Goal: Task Accomplishment & Management: Use online tool/utility

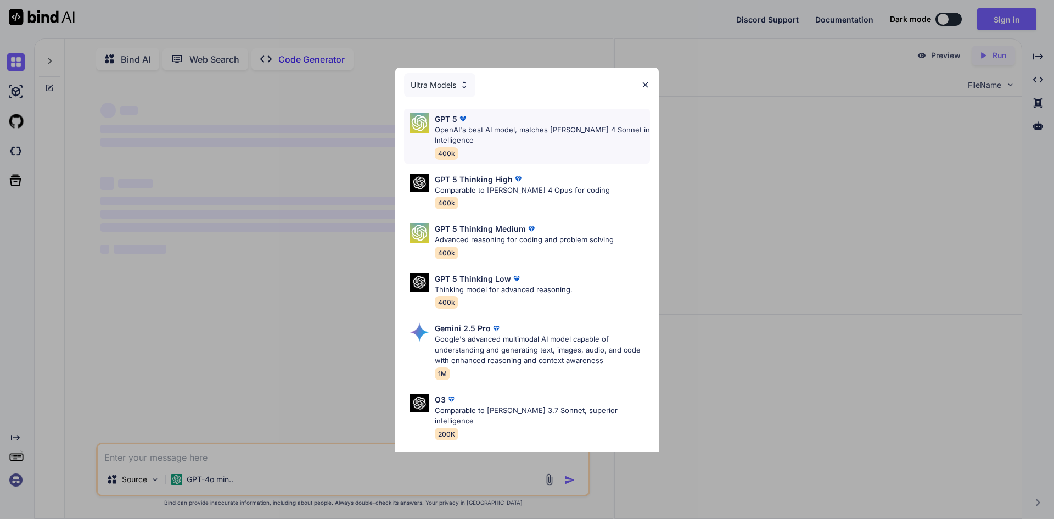
click at [498, 123] on div "GPT 5" at bounding box center [542, 119] width 215 height 12
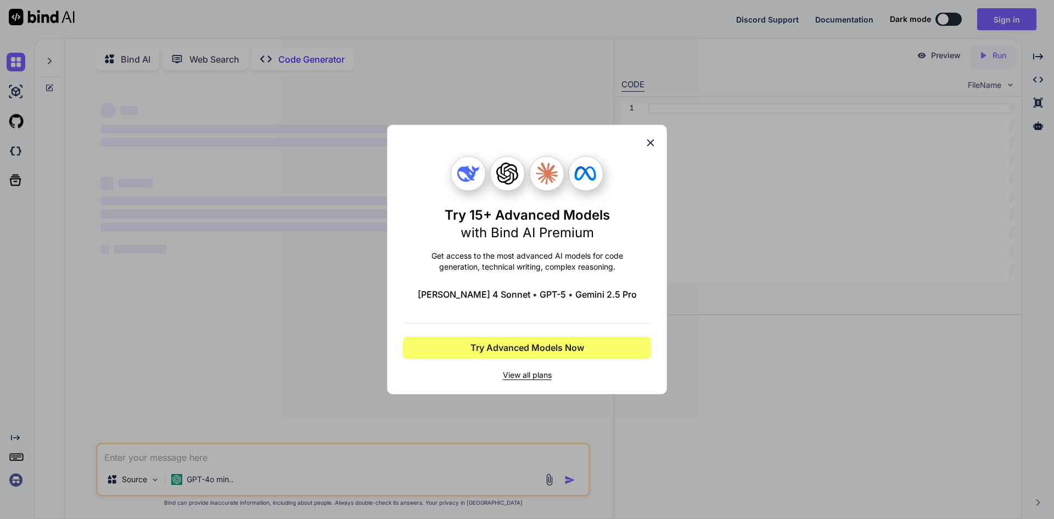
click at [650, 144] on icon at bounding box center [650, 142] width 7 height 7
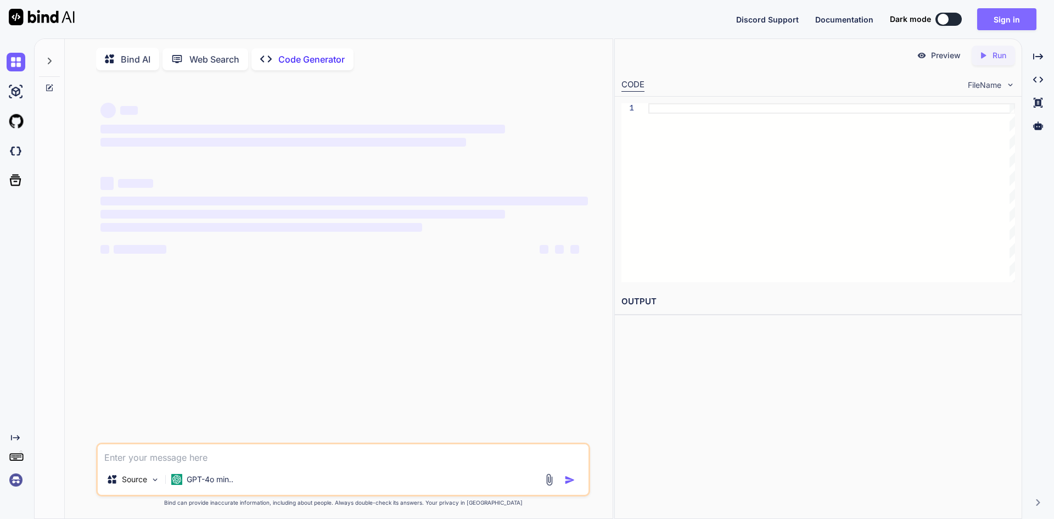
click at [1015, 16] on button "Sign in" at bounding box center [1007, 19] width 59 height 22
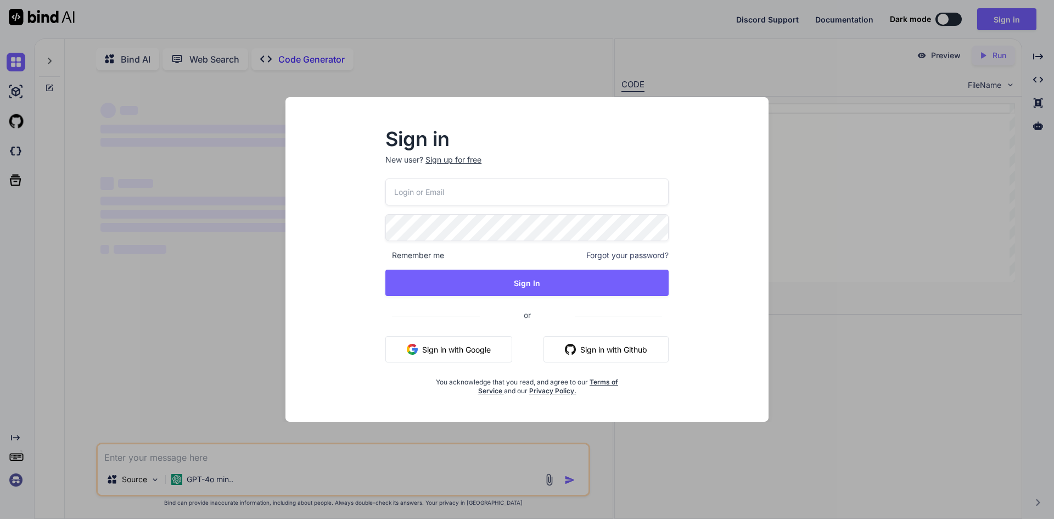
click at [456, 186] on input "email" at bounding box center [527, 191] width 283 height 27
type textarea "x"
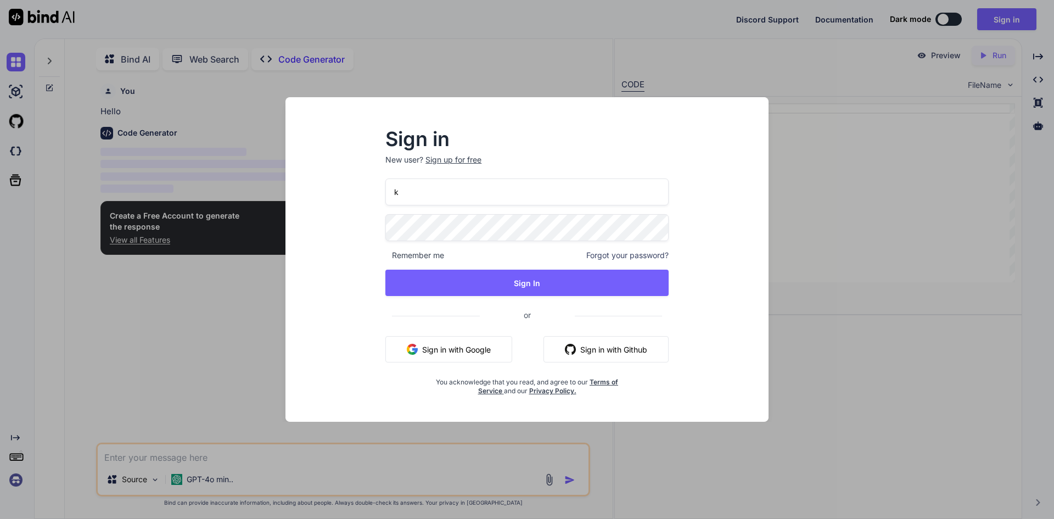
scroll to position [4, 0]
type input "khi"
type textarea "x"
type input "[EMAIL_ADDRESS][DOMAIN_NAME]"
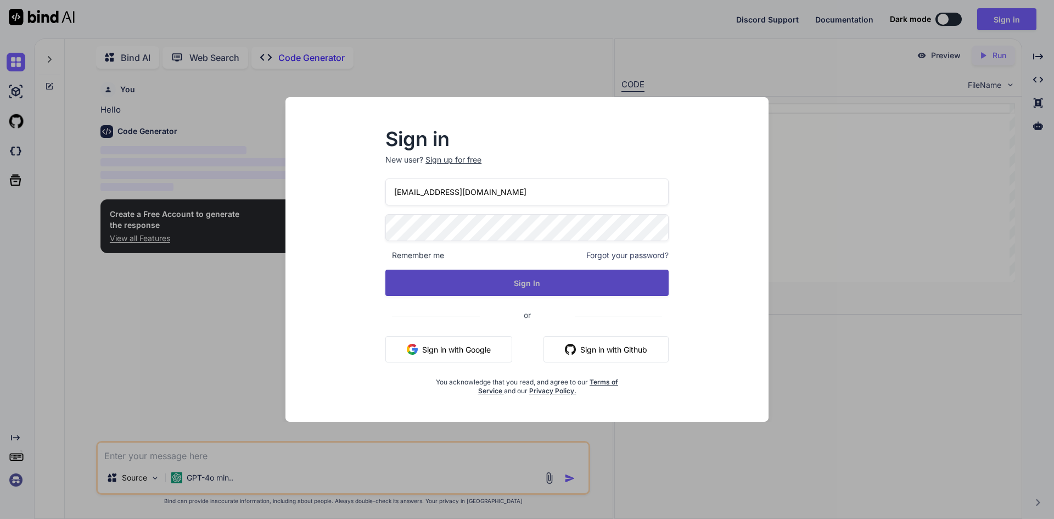
click at [526, 284] on button "Sign In" at bounding box center [527, 283] width 283 height 26
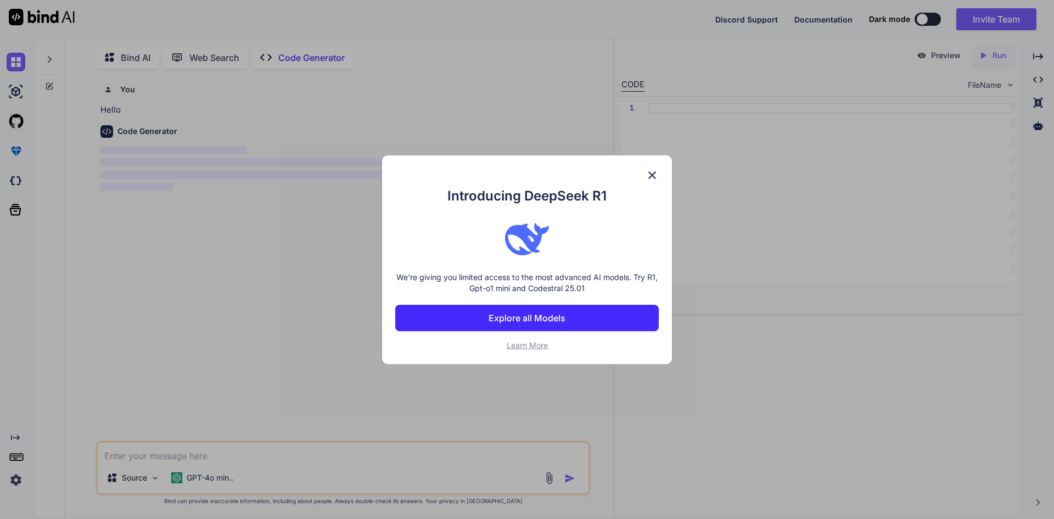
click at [529, 315] on p "Explore all Models" at bounding box center [527, 317] width 77 height 13
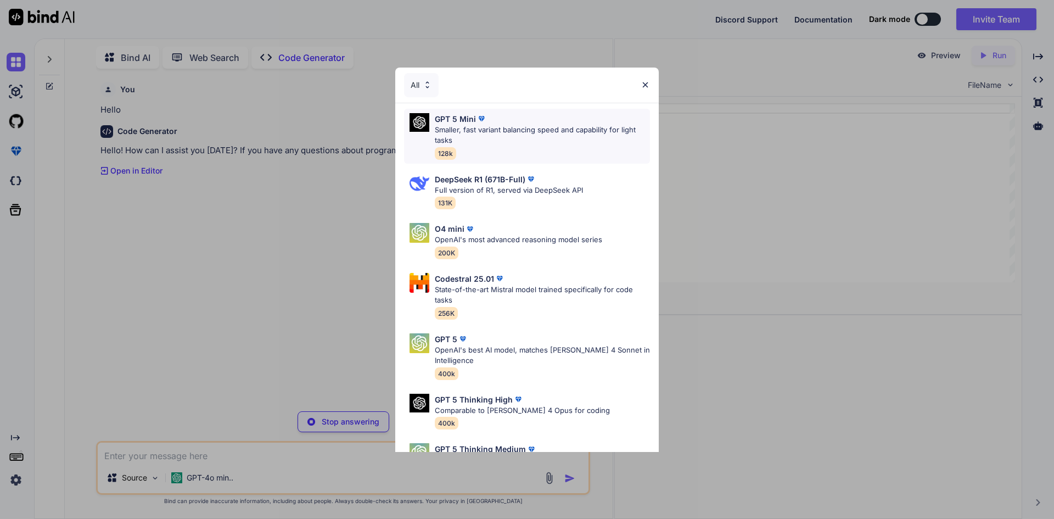
click at [495, 136] on p "Smaller, fast variant balancing speed and capability for light tasks" at bounding box center [542, 135] width 215 height 21
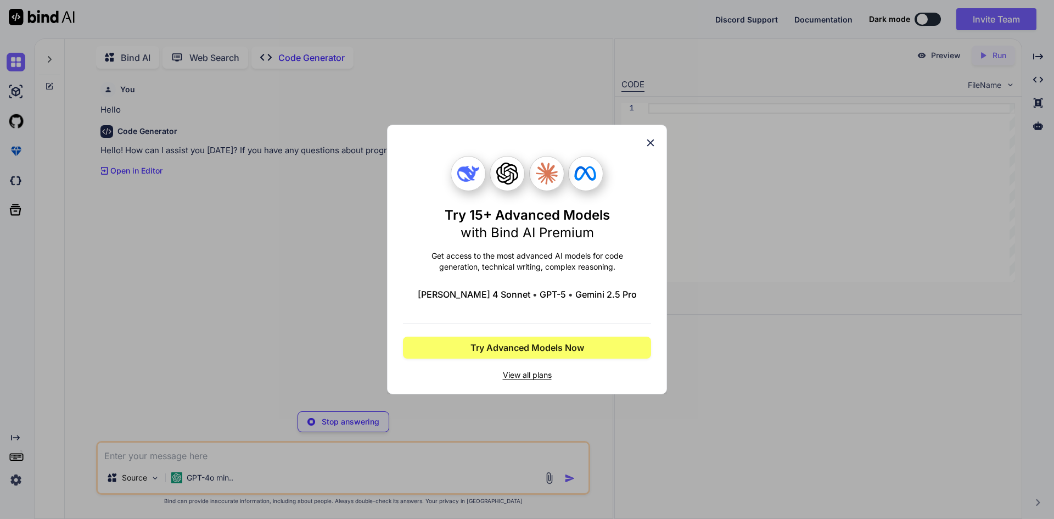
type textarea "x"
click at [650, 144] on icon at bounding box center [650, 142] width 7 height 7
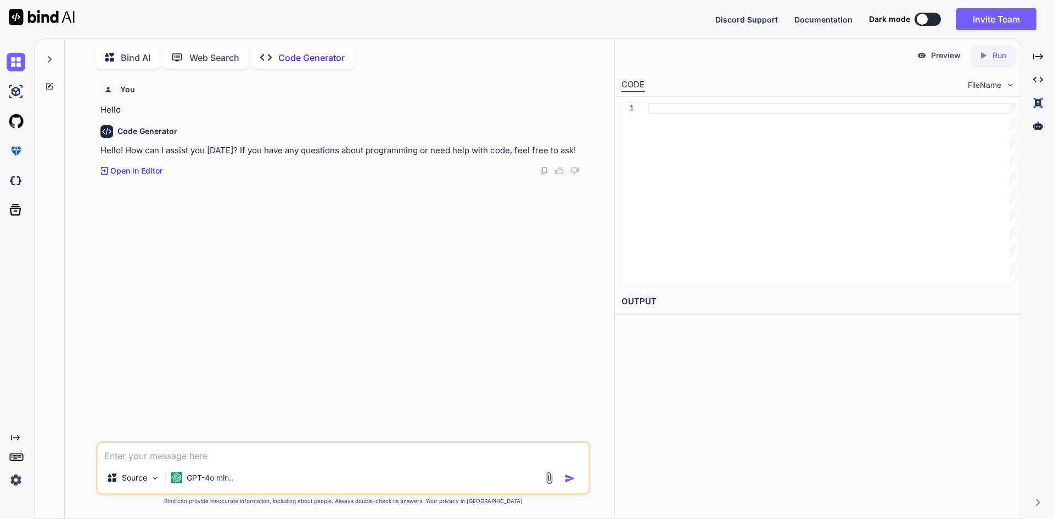
click at [272, 455] on textarea at bounding box center [343, 453] width 491 height 20
type textarea "h"
type textarea "x"
type textarea "ho"
type textarea "x"
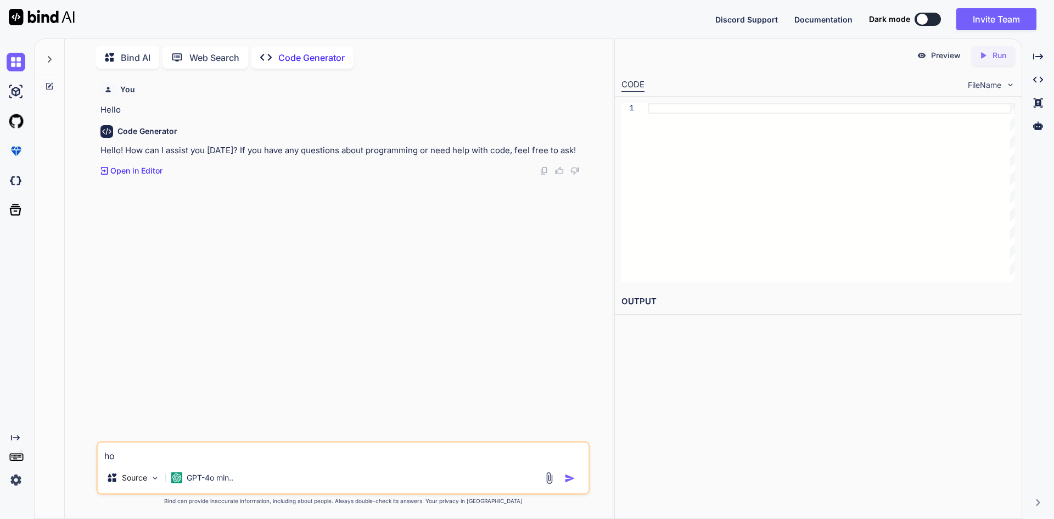
type textarea "how"
type textarea "x"
type textarea "how"
type textarea "x"
type textarea "how t"
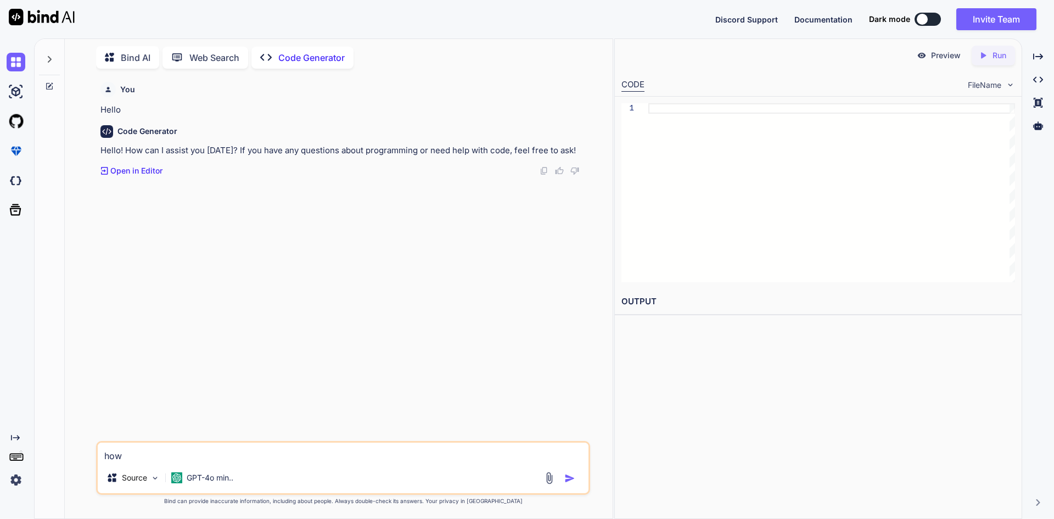
type textarea "x"
type textarea "how to"
type textarea "x"
type textarea "how to"
type textarea "x"
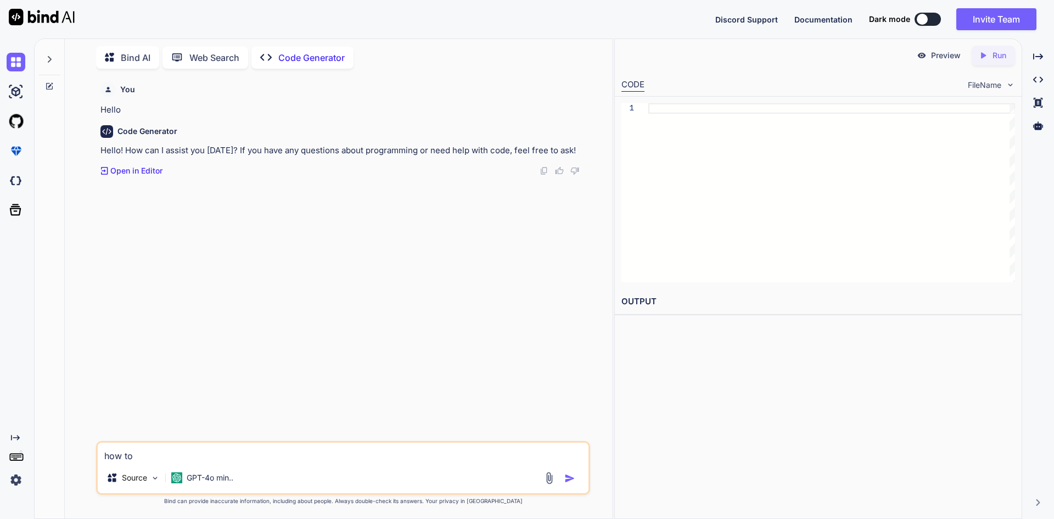
type textarea "how to w"
type textarea "x"
type textarea "how to wr"
type textarea "x"
type textarea "how to wri"
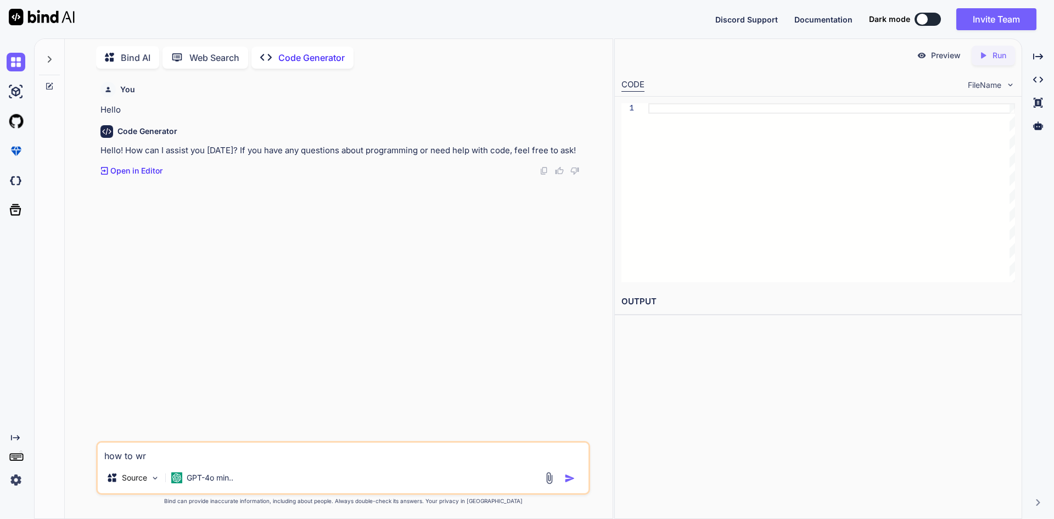
type textarea "x"
type textarea "how to writ"
type textarea "x"
type textarea "how to write"
type textarea "x"
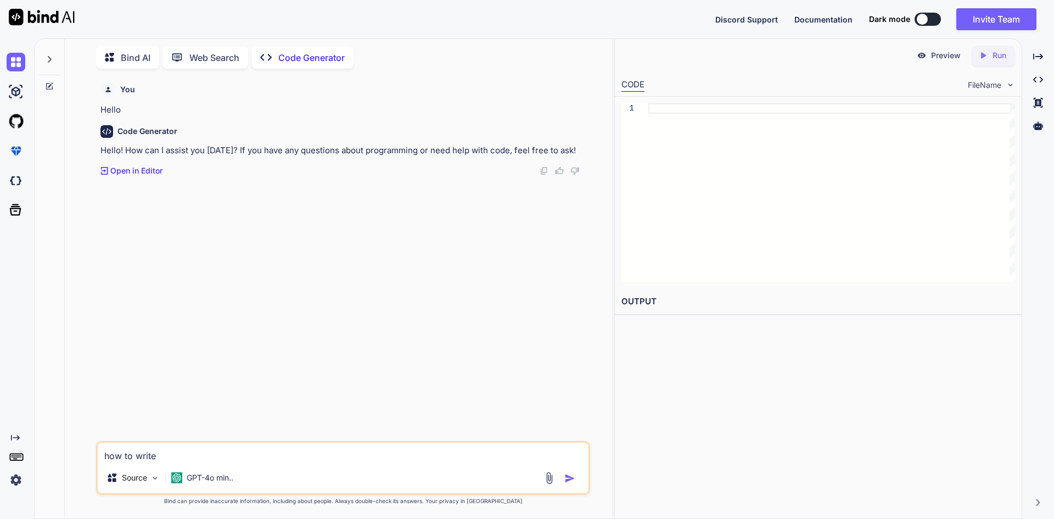
type textarea "how to write"
type textarea "x"
type textarea "how to write n"
type textarea "x"
type textarea "how to write ne"
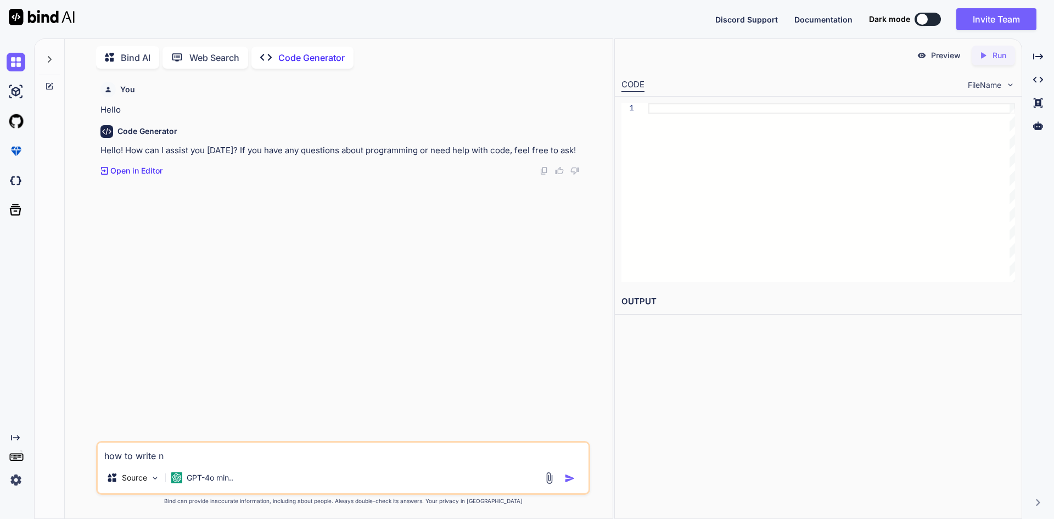
type textarea "x"
type textarea "how to write new"
type textarea "x"
type textarea "how to write new"
type textarea "x"
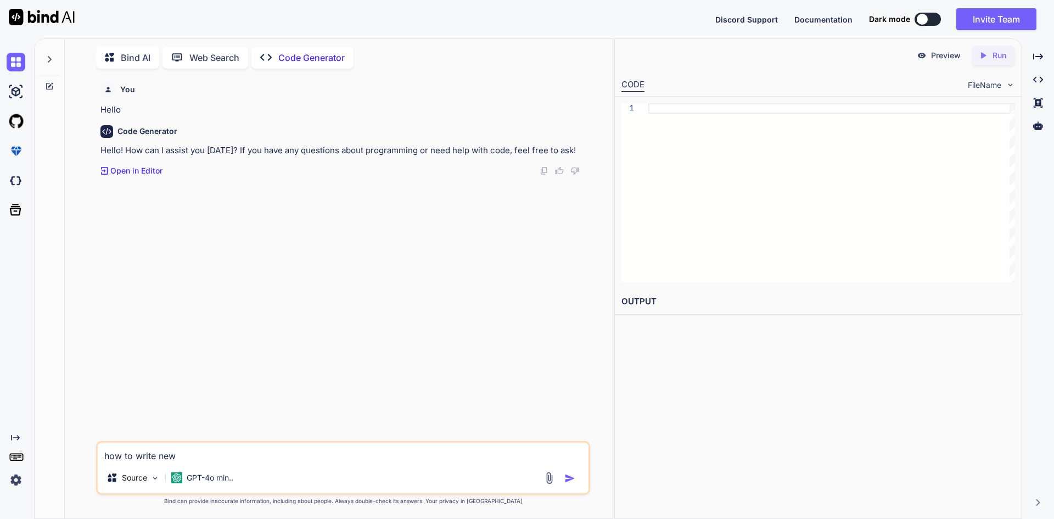
type textarea "how to write new p"
type textarea "x"
type textarea "how to write new pa"
type textarea "x"
type textarea "how to write new pas"
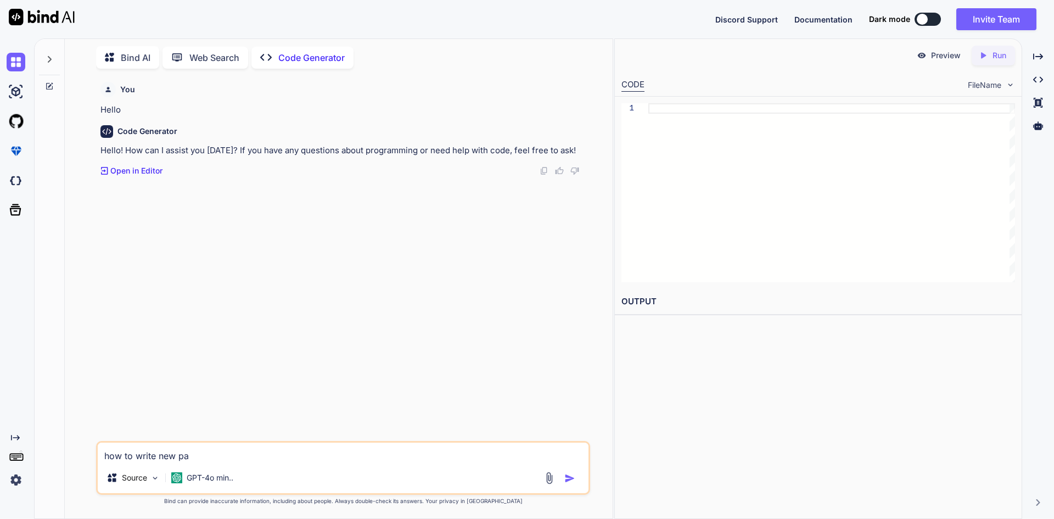
type textarea "x"
type textarea "how to write new pass"
type textarea "x"
type textarea "how to write new passw"
type textarea "x"
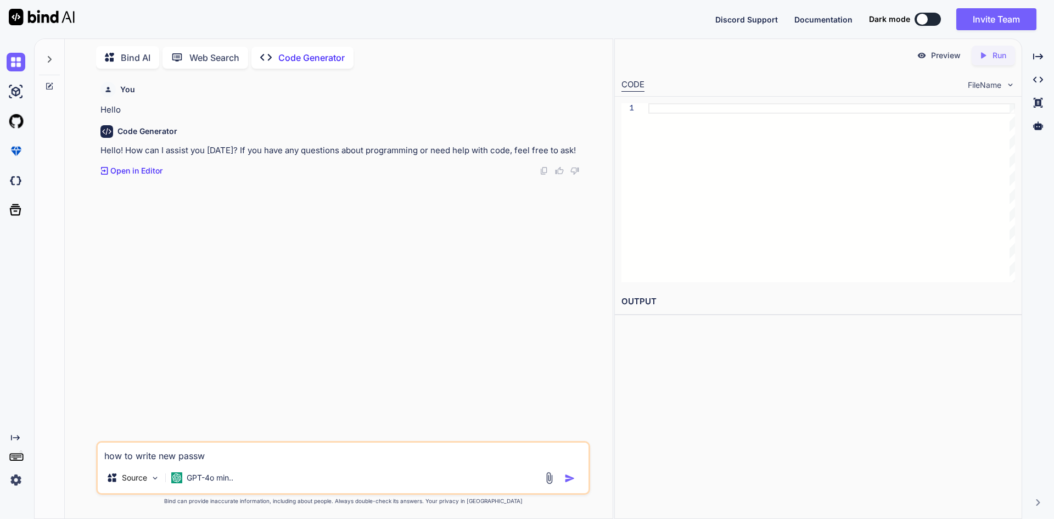
type textarea "how to write new passwo"
type textarea "x"
type textarea "how to write new passwor"
type textarea "x"
type textarea "how to write new password"
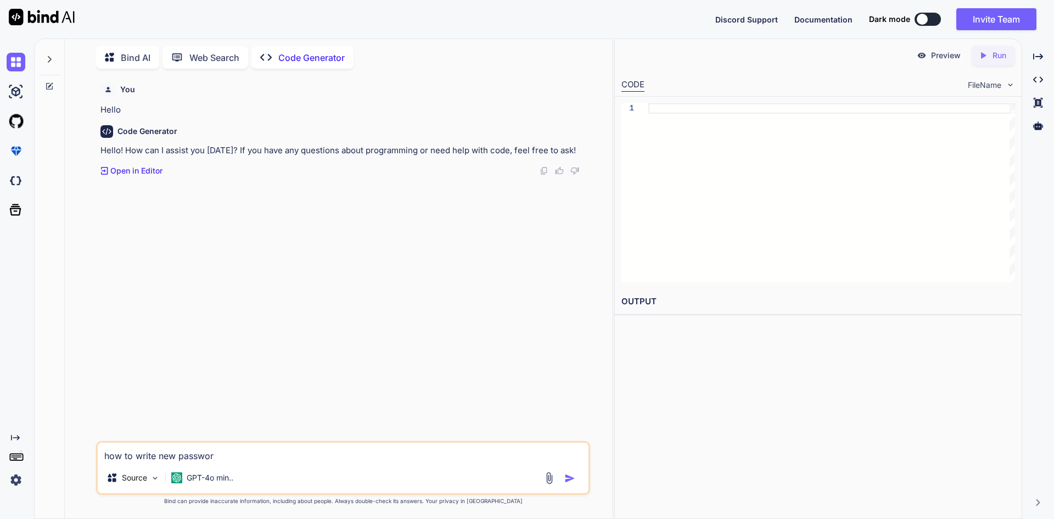
type textarea "x"
type textarea "how to write new password"
type textarea "x"
type textarea "how to write new password v"
type textarea "x"
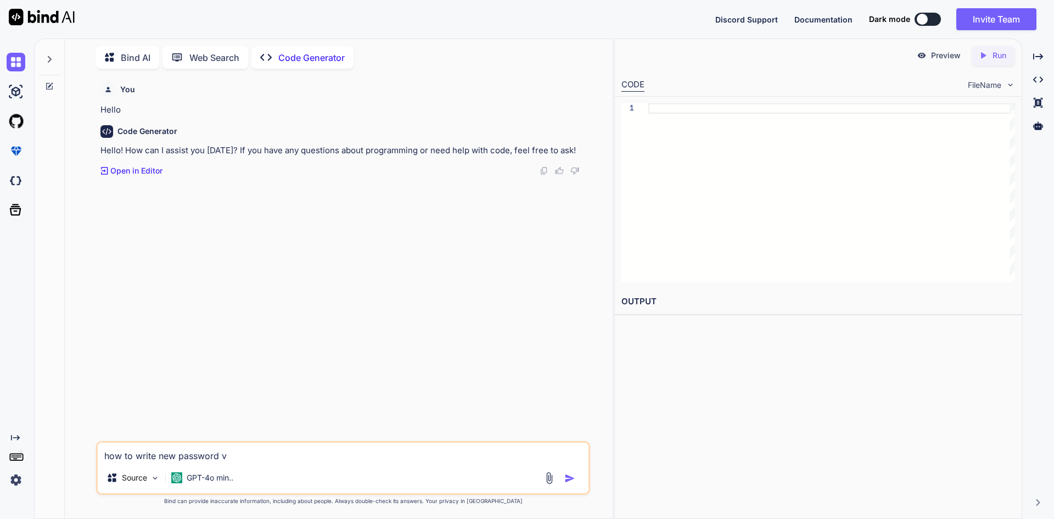
type textarea "how to write new password va"
type textarea "x"
type textarea "how to write new password val"
type textarea "x"
type textarea "how to write new password valu"
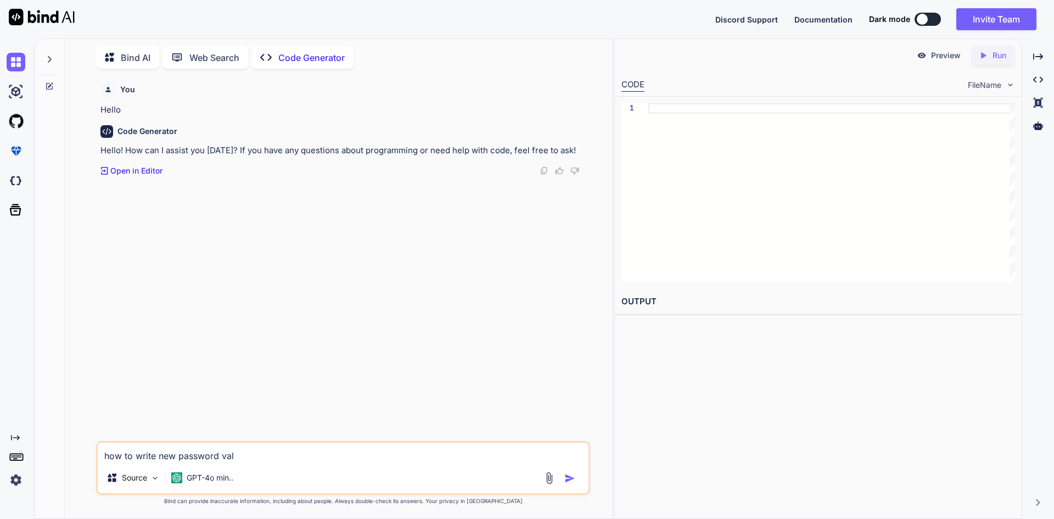
type textarea "x"
type textarea "how to write new password value"
type textarea "x"
type textarea "how to write new password value"
type textarea "x"
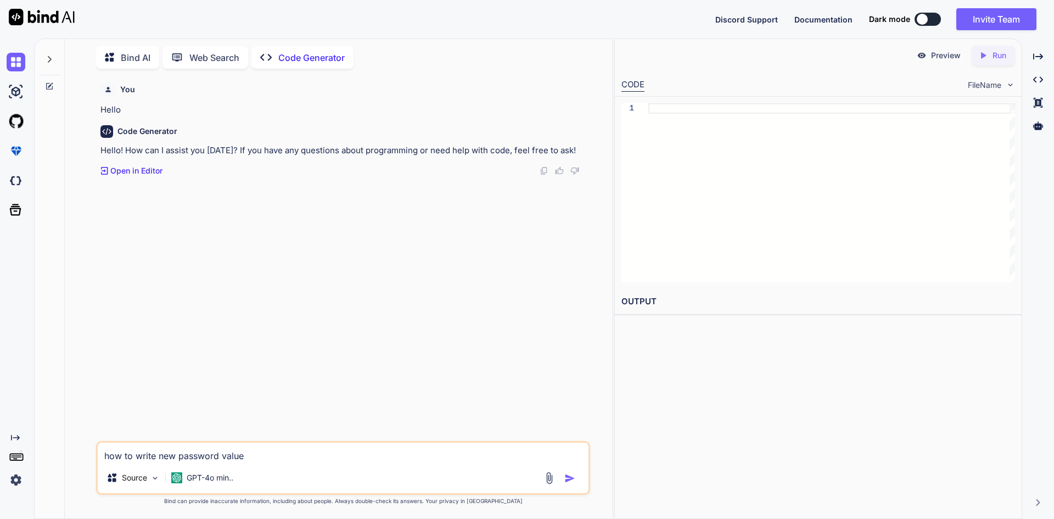
type textarea "how to write new password value i"
type textarea "x"
type textarea "how to write new password value in"
type textarea "x"
type textarea "how to write new password value int"
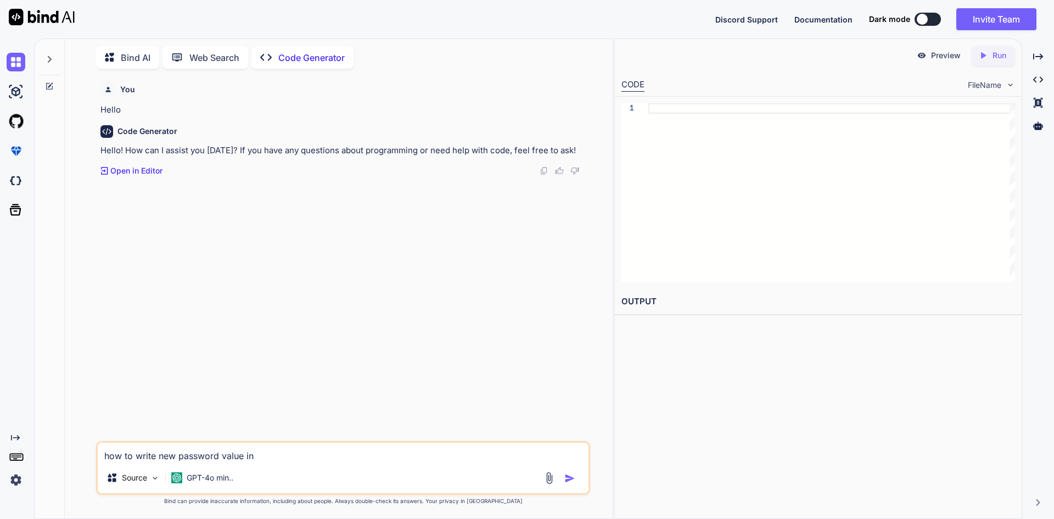
type textarea "x"
type textarea "how to write new password value into"
type textarea "x"
type textarea "how to write new password value into"
type textarea "x"
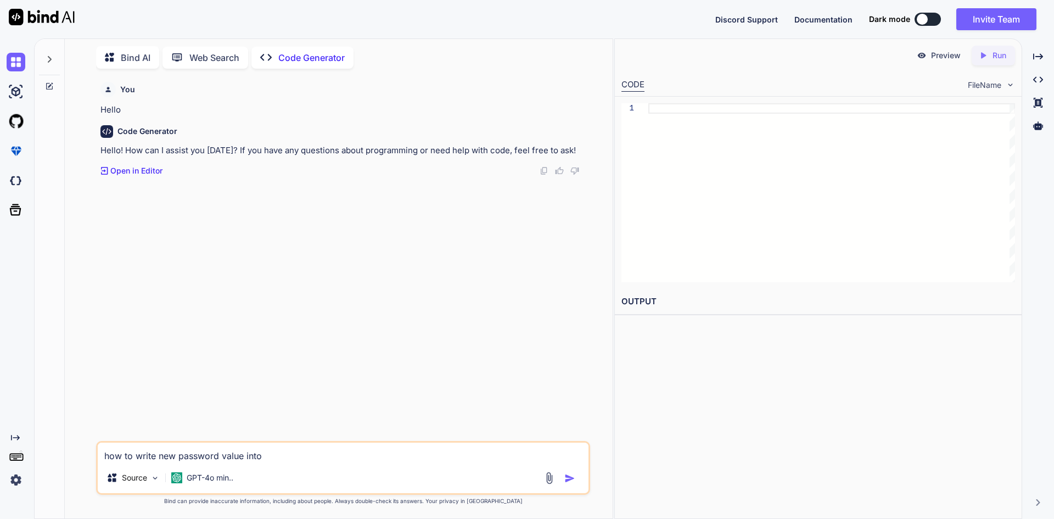
type textarea "how to write new password value into t"
type textarea "x"
type textarea "how to write new password value into th"
type textarea "x"
type textarea "how to write new password value into the"
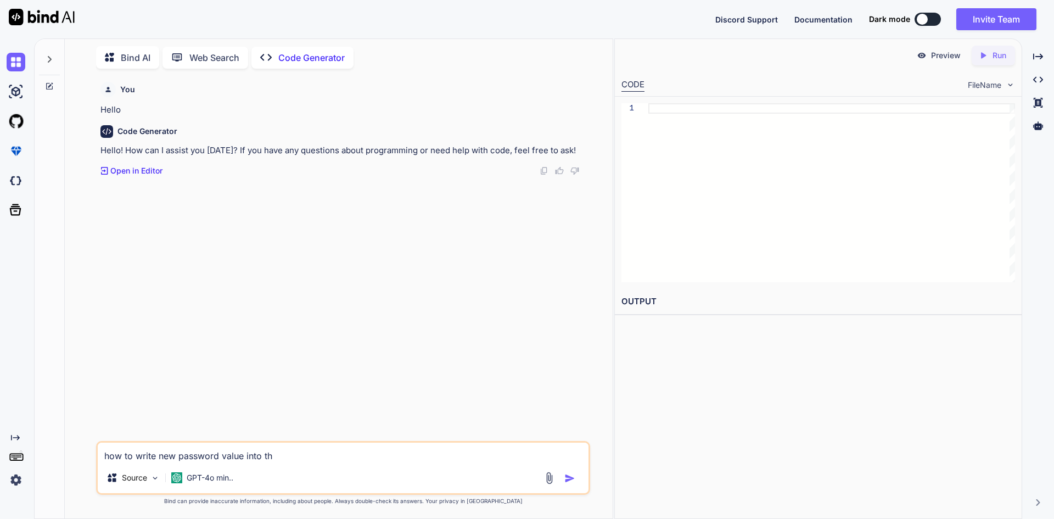
type textarea "x"
type textarea "how to write new password value into the"
type textarea "x"
type textarea "how to write new password value into the c"
type textarea "x"
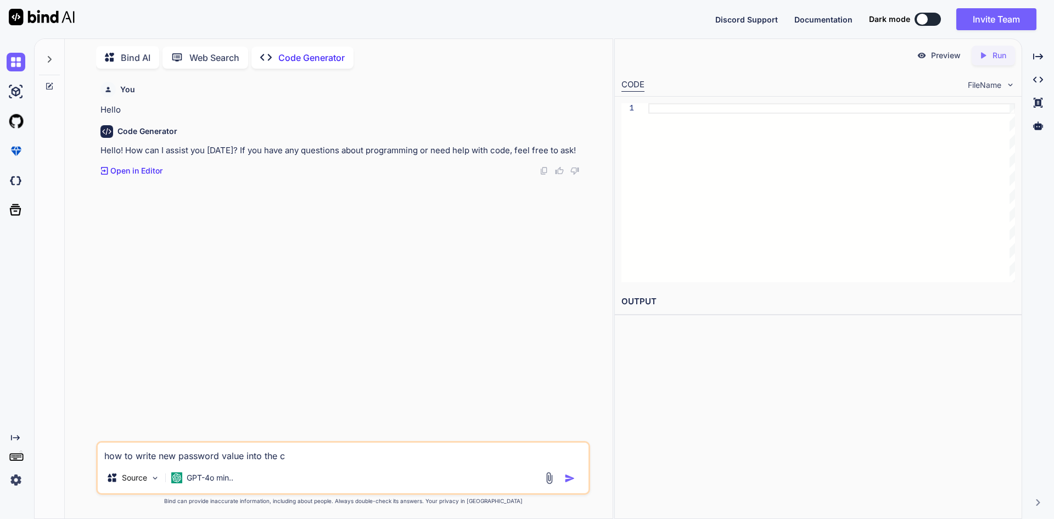
type textarea "how to write new password value into the co"
type textarea "x"
type textarea "how to write new password value into the con"
type textarea "x"
type textarea "how to write new password value into the cong"
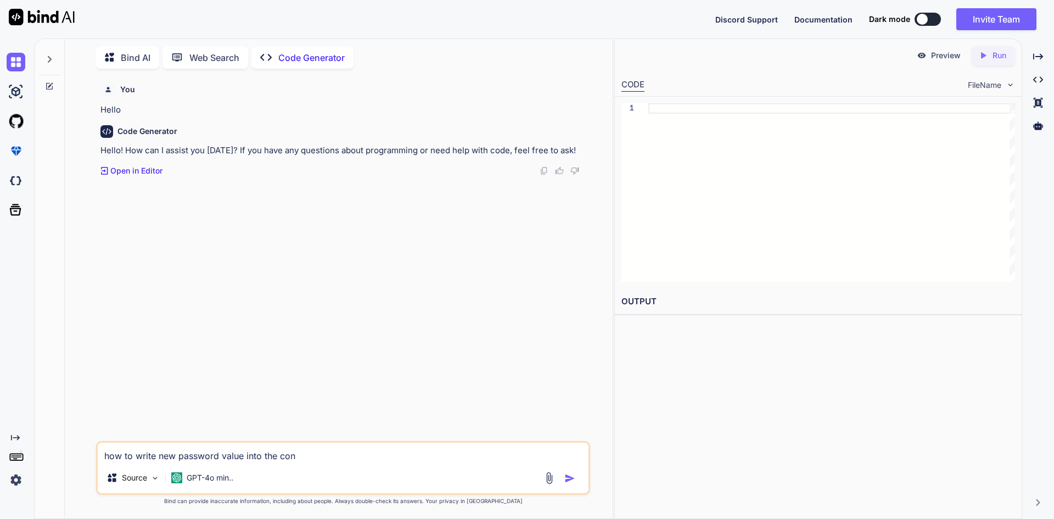
type textarea "x"
type textarea "how to write new password value into the con"
type textarea "x"
type textarea "how to write new password value into the conf"
type textarea "x"
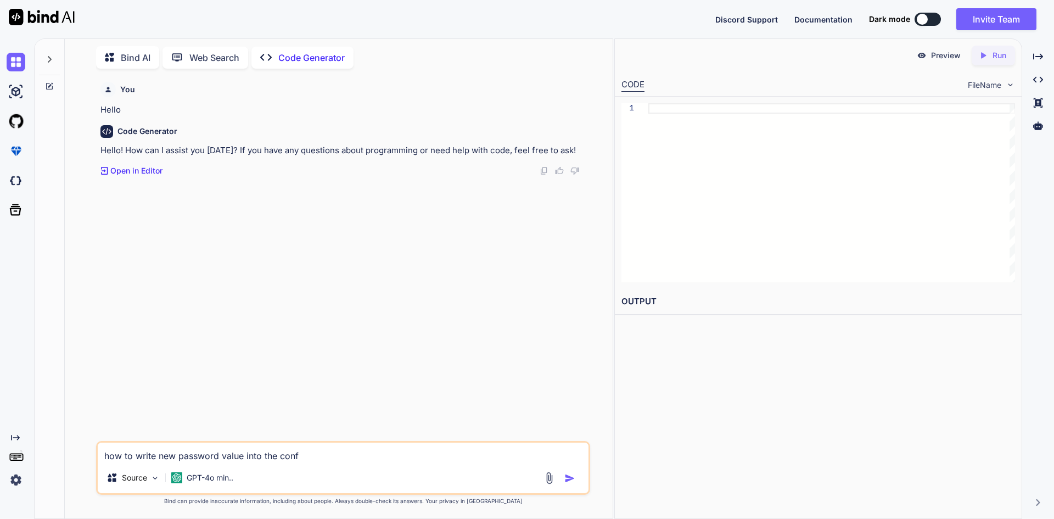
type textarea "how to write new password value into the confi"
type textarea "x"
type textarea "how to write new password value into the config"
type textarea "x"
type textarea "how to write new password value into the config."
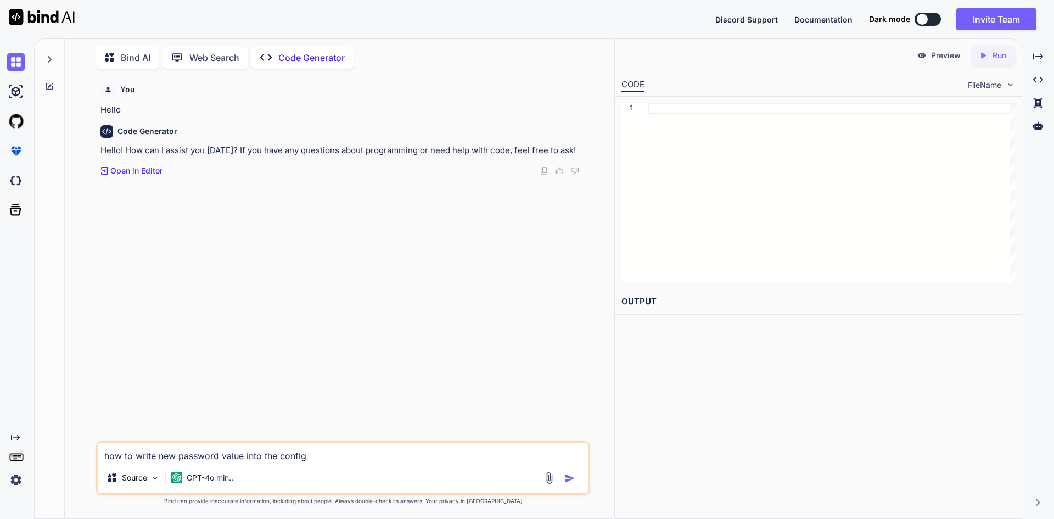
type textarea "x"
type textarea "how to write new password value into the config.["
type textarea "x"
type textarea "how to write new password value into the config."
type textarea "x"
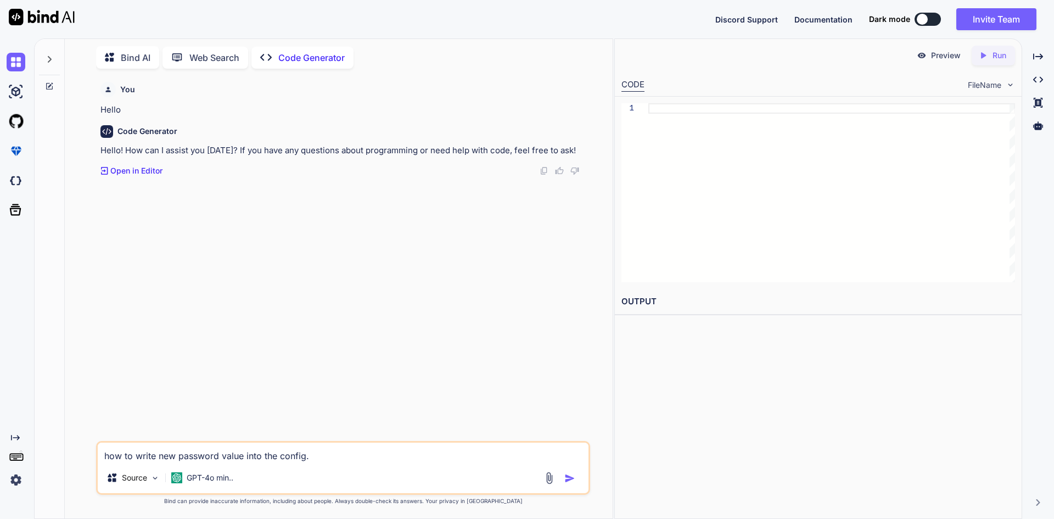
type textarea "how to write new password value into the config.p"
type textarea "x"
type textarea "how to write new password value into the [DOMAIN_NAME]"
type textarea "x"
type textarea "how to write new password value into the [DOMAIN_NAME]"
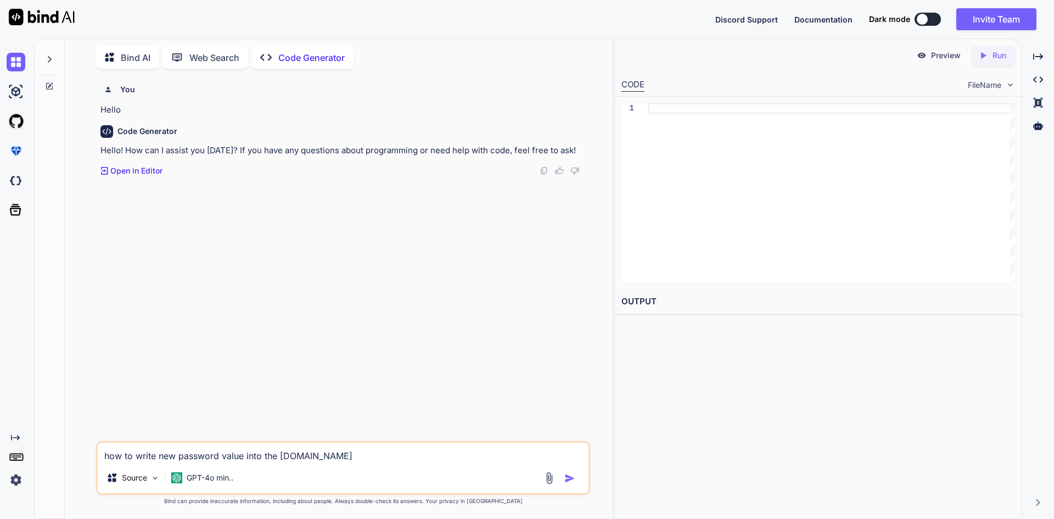
type textarea "x"
type textarea "how to write new password value into the config.prop"
type textarea "x"
type textarea "how to write new password value into the config.prope"
type textarea "x"
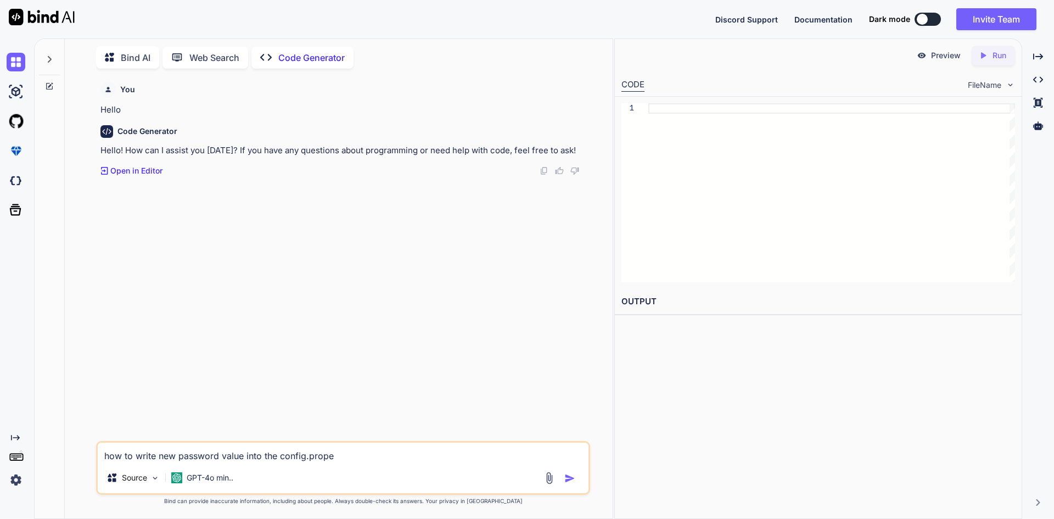
type textarea "how to write new password value into the config.proper"
type textarea "x"
type textarea "how to write new password value into the config.propert"
type textarea "x"
type textarea "how to write new password value into the config.properti"
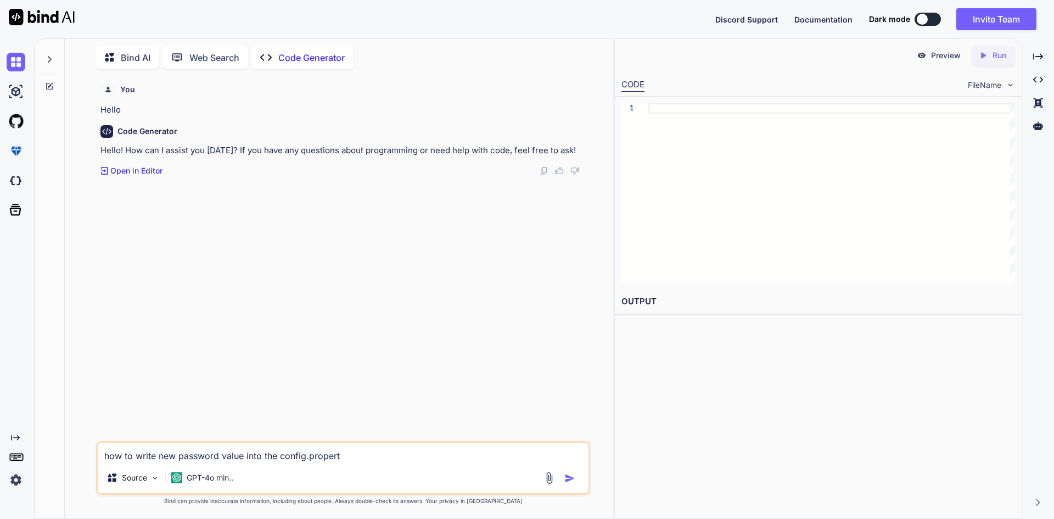
type textarea "x"
type textarea "how to write new password value into the config.propertie"
type textarea "x"
type textarea "how to write new password value into the config.properties"
type textarea "x"
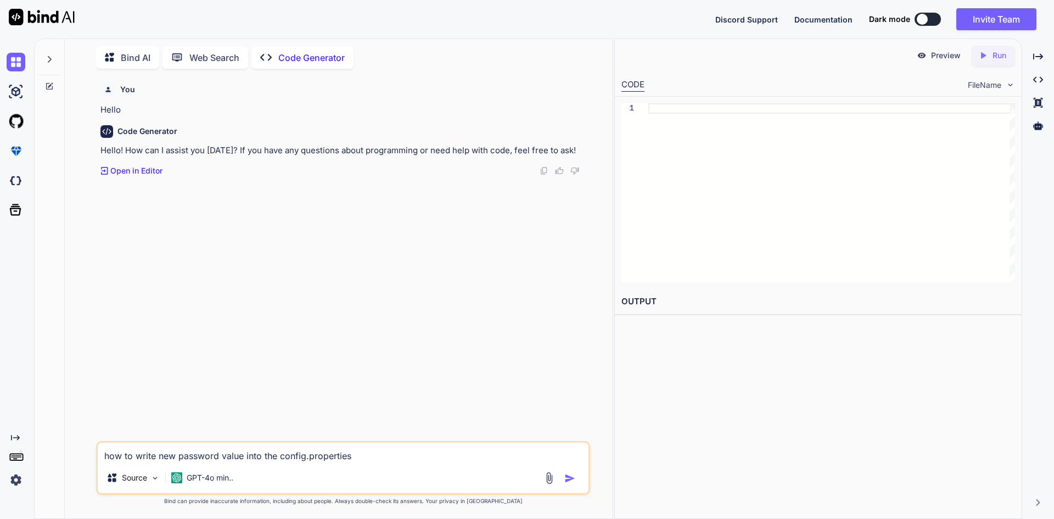
type textarea "how to write new password value into the config.properties"
type textarea "x"
type textarea "how to write new password value into the config.properties f"
type textarea "x"
type textarea "how to write new password value into the config.properties fi"
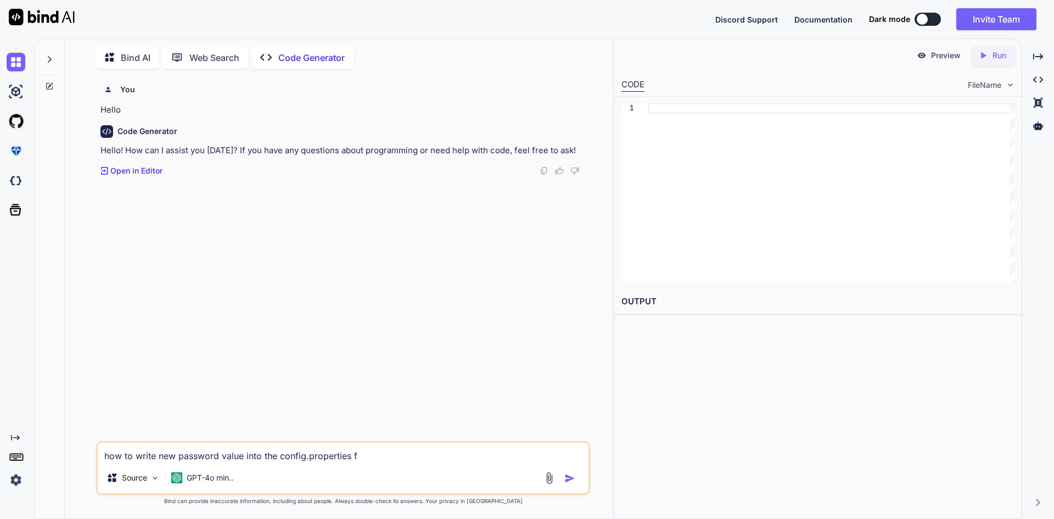
type textarea "x"
type textarea "how to write new password value into the config.properties fil"
type textarea "x"
type textarea "how to write new password value into the config.properties file"
type textarea "x"
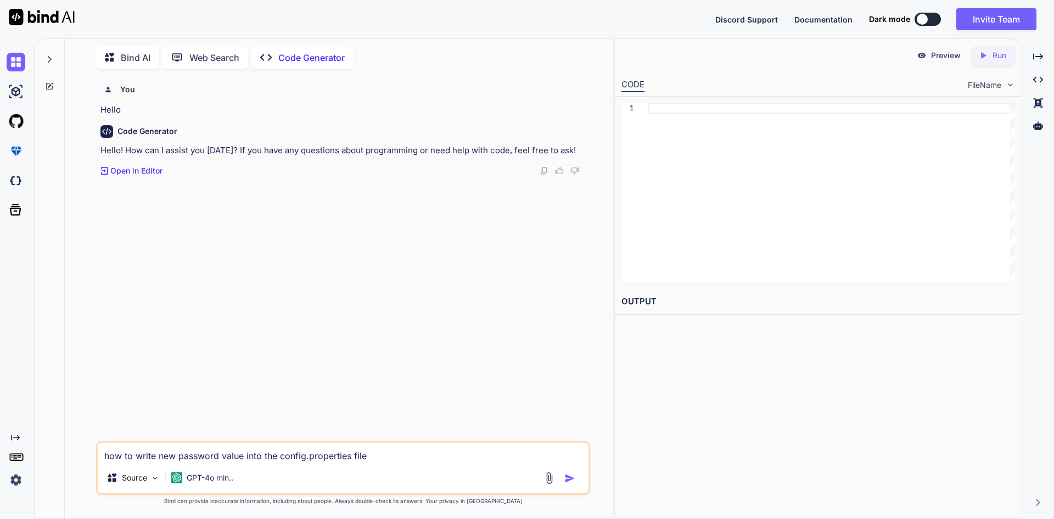
type textarea "how to write new password value into the config.properties file."
type textarea "x"
type textarea "how to write new password value into the config.properties file."
type textarea "x"
type textarea "how to write new password value into the config.properties file. H"
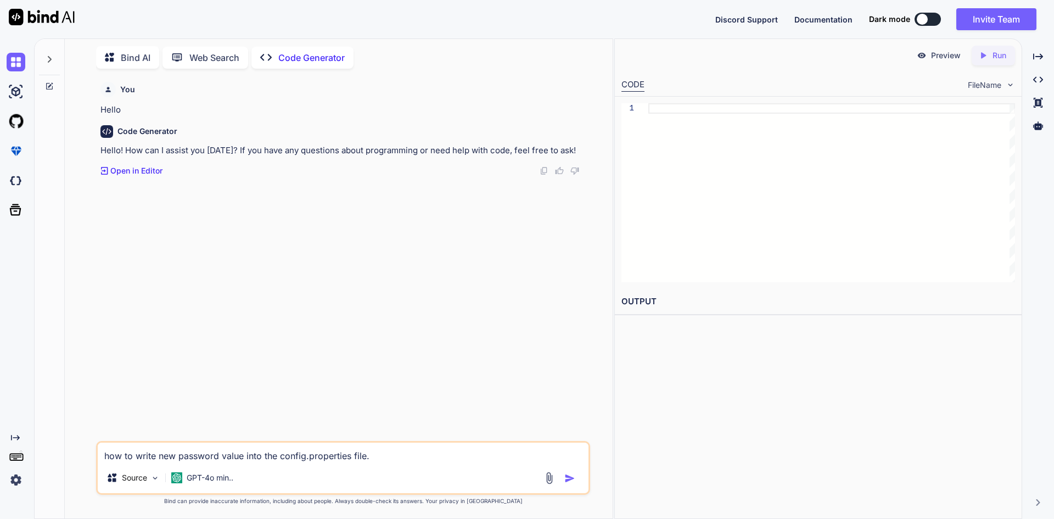
type textarea "x"
type textarea "how to write new password value into the config.properties file. He"
type textarea "x"
type textarea "how to write new password value into the config.properties file. Her"
type textarea "x"
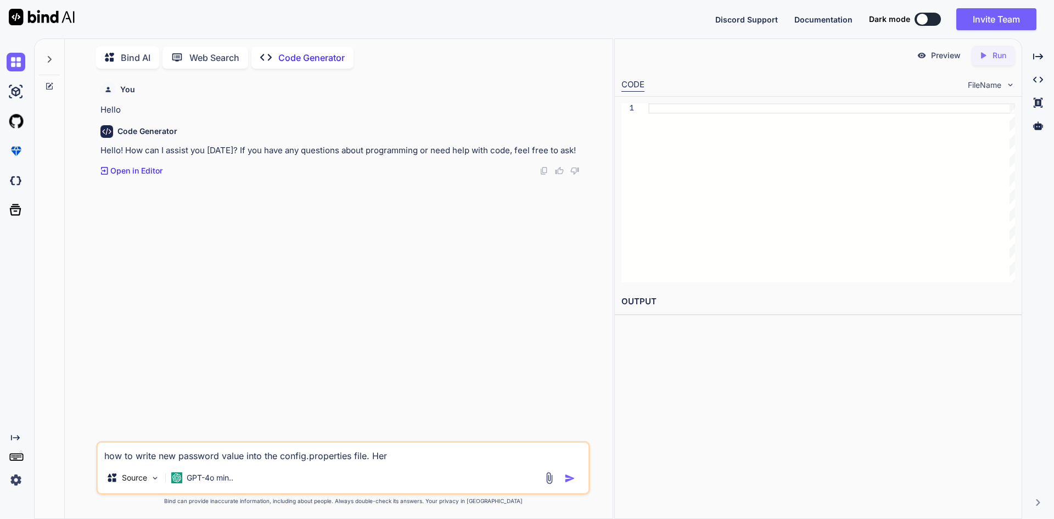
type textarea "how to write new password value into the config.properties file. Here"
type textarea "x"
type textarea "how to write new password value into the config.properties file. Here"
type textarea "x"
type textarea "how to write new password value into the config.properties file. Here m"
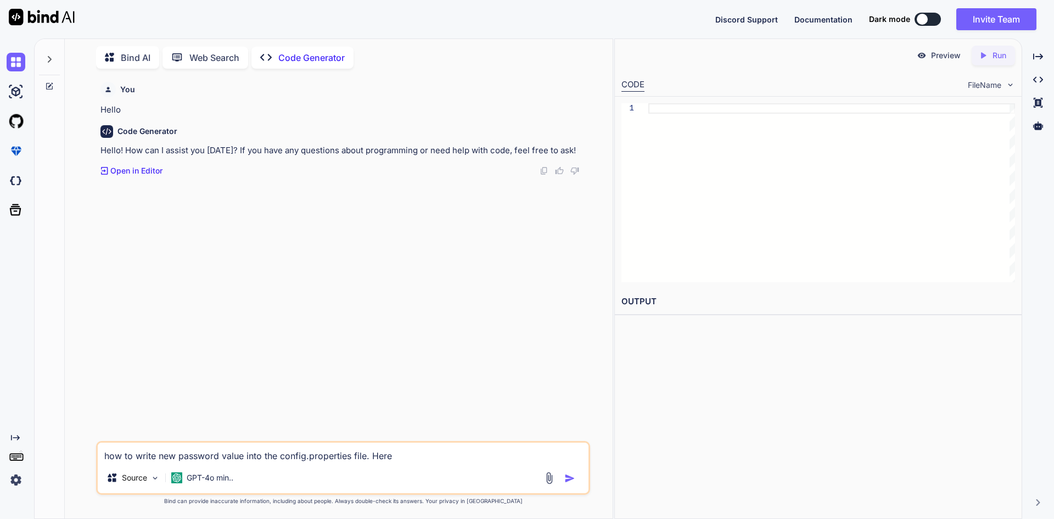
type textarea "x"
type textarea "how to write new password value into the config.properties file. Here my"
type textarea "x"
type textarea "how to write new password value into the config.properties file. Here my"
type textarea "x"
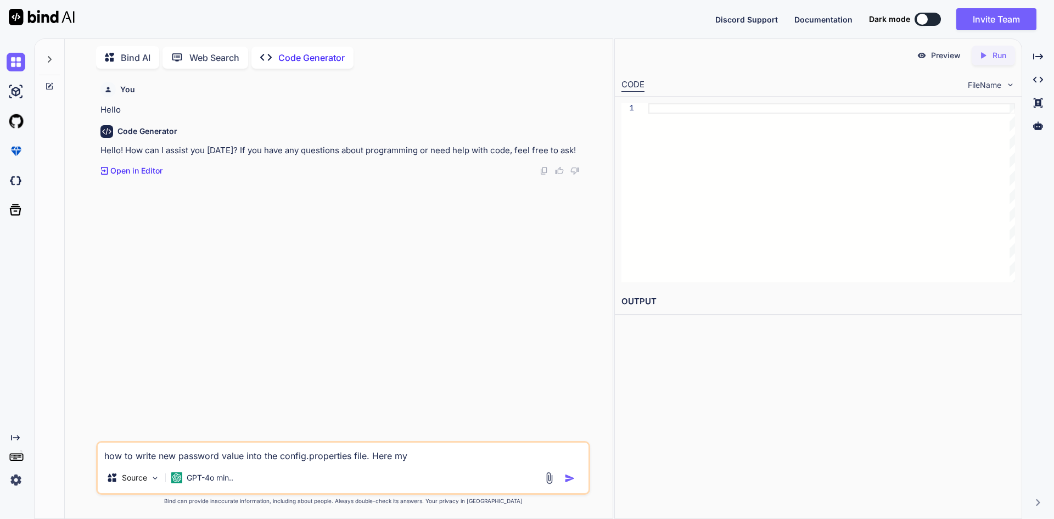
type textarea "how to write new password value into the config.properties file. Here my p"
type textarea "x"
type textarea "how to write new password value into the config.properties file. Here my pa"
type textarea "x"
type textarea "how to write new password value into the config.properties file. Here my pag"
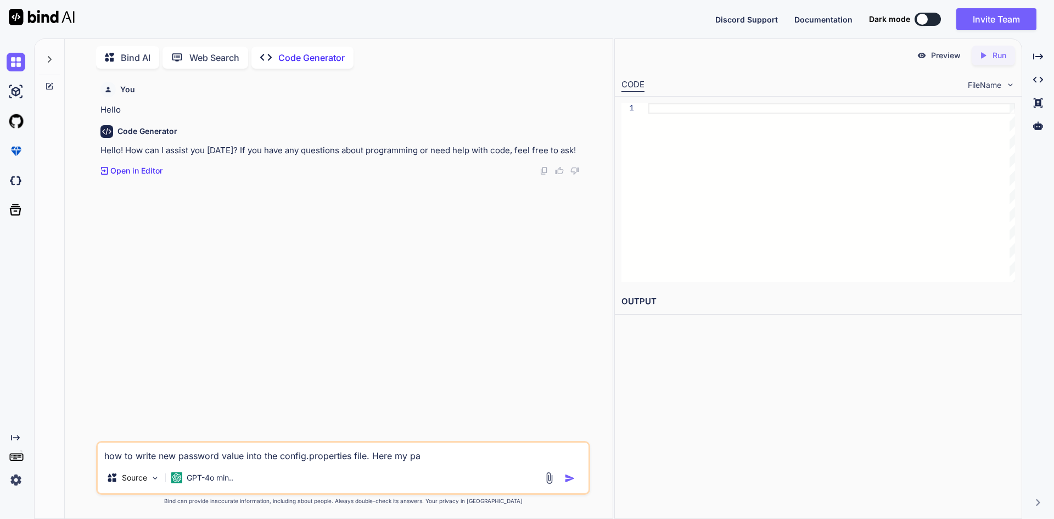
type textarea "x"
type textarea "how to write new password value into the config.properties file. Here my page"
type textarea "x"
type textarea "how to write new password value into the config.properties file. Here my page"
type textarea "x"
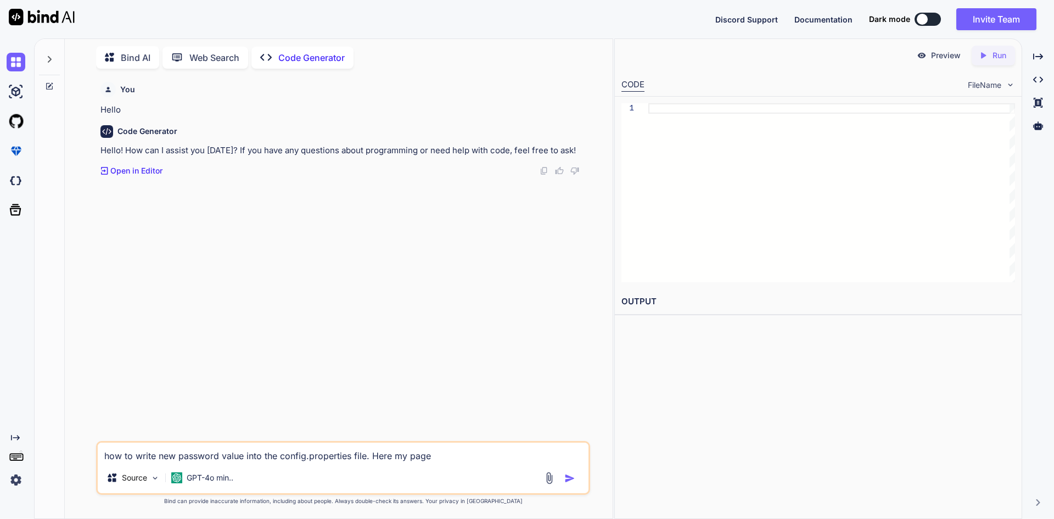
type textarea "how to write new password value into the config.properties file. Here my page c"
type textarea "x"
type textarea "how to write new password value into the config.properties file. Here my page cl"
type textarea "x"
type textarea "how to write new password value into the config.properties file. Here my page c…"
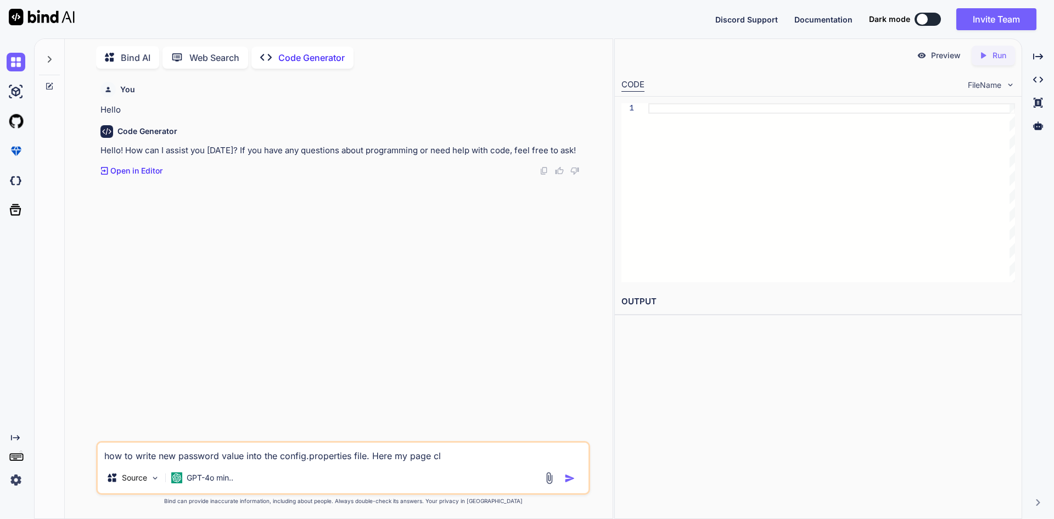
type textarea "x"
type textarea "how to write new password value into the config.properties file. Here my page c…"
type textarea "x"
type textarea "how to write new password value into the config.properties file. Here my page c…"
type textarea "x"
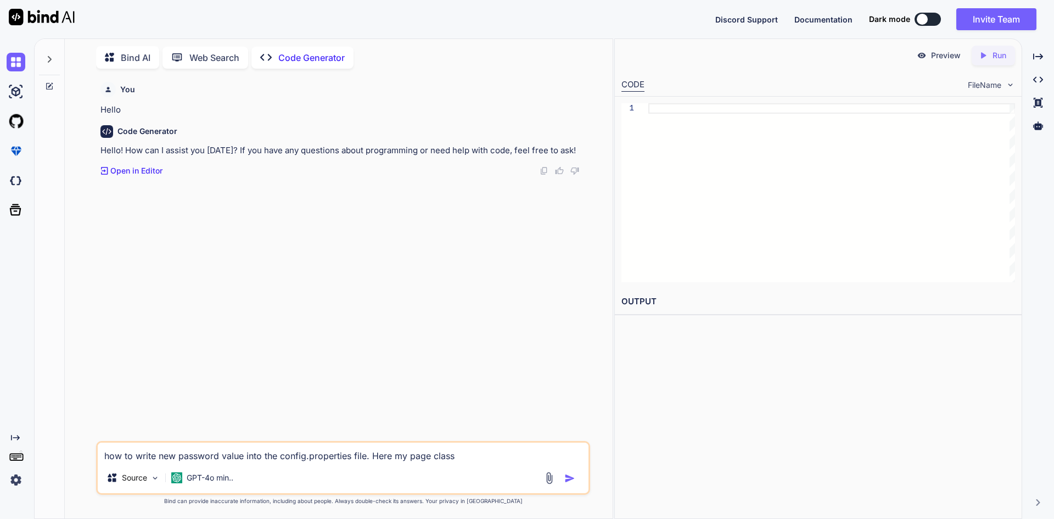
type textarea "how to write new password value into the config.properties file. Here my page c…"
type textarea "x"
type textarea "how to write new password value into the config.properties file. Here my page c…"
type textarea "x"
type textarea "how to write new password value into the config.properties file. Here my page c…"
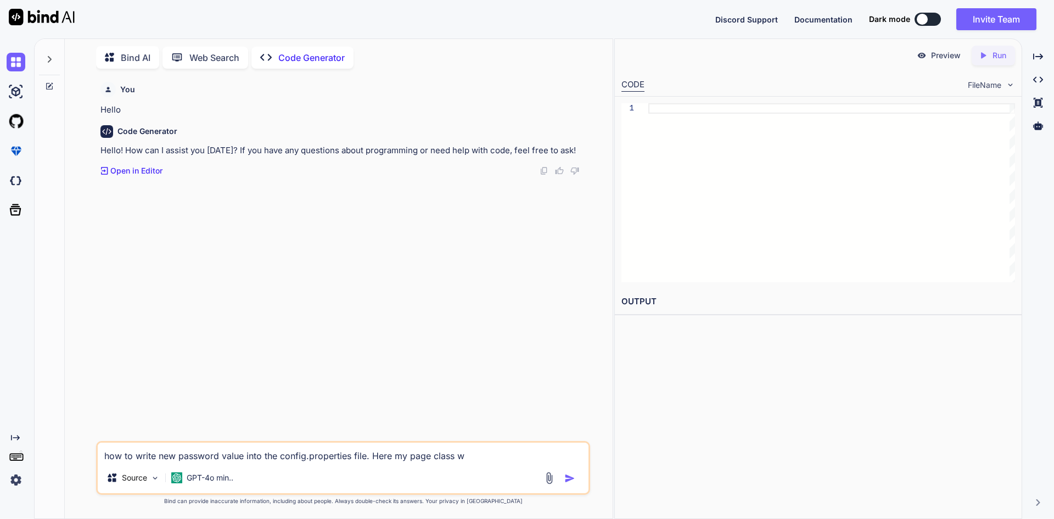
type textarea "x"
type textarea "how to write new password value into the config.properties file. Here my page c…"
type textarea "x"
type textarea "how to write new password value into the config.properties file. Here my page c…"
type textarea "x"
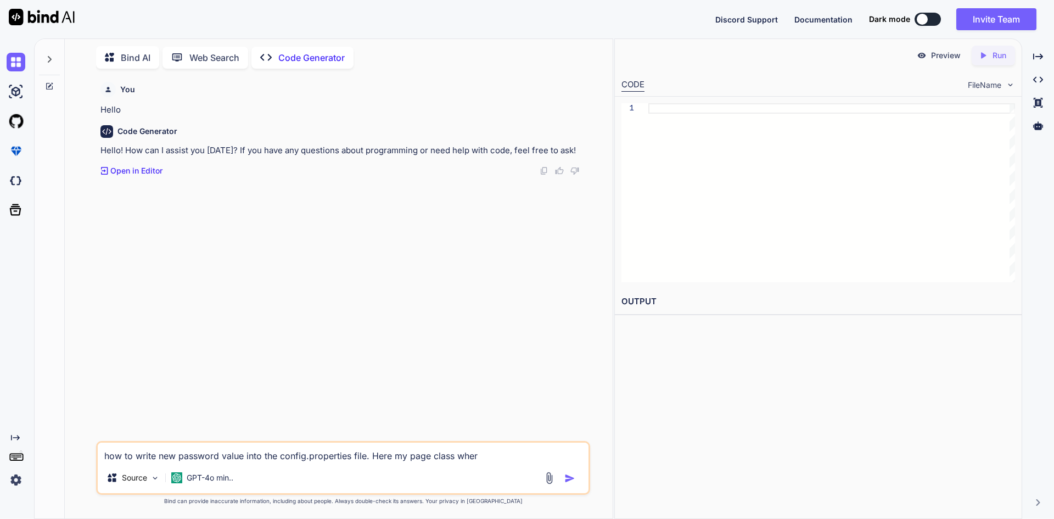
type textarea "how to write new password value into the config.properties file. Here my page c…"
type textarea "x"
type textarea "how to write new password value into the config.properties file. Here my page c…"
type textarea "x"
type textarea "how to write new password value into the config.properties file. Here my page c…"
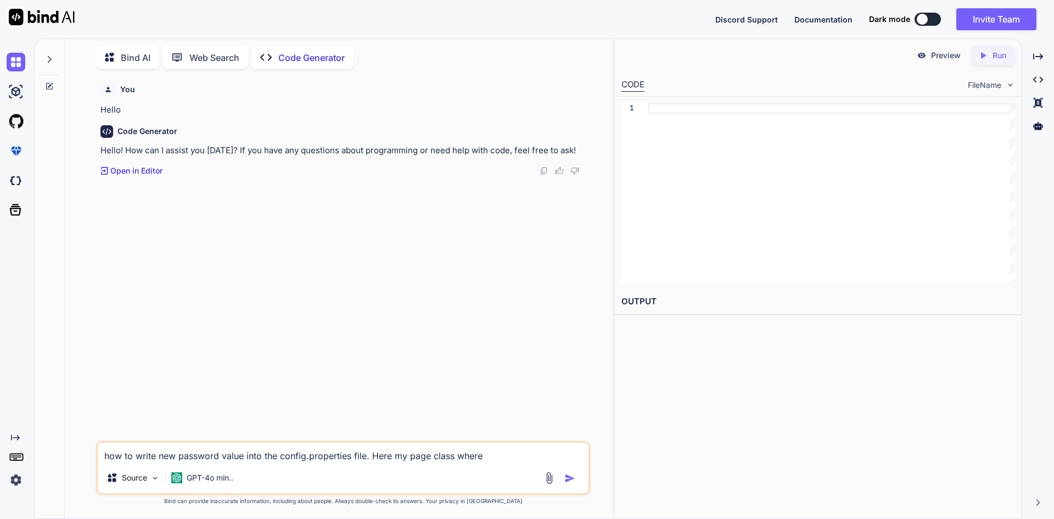
type textarea "x"
type textarea "how to write new password value into the config.properties file. Here my page c…"
type textarea "x"
type textarea "how to write new password value into the config.properties file. Here my page c…"
type textarea "x"
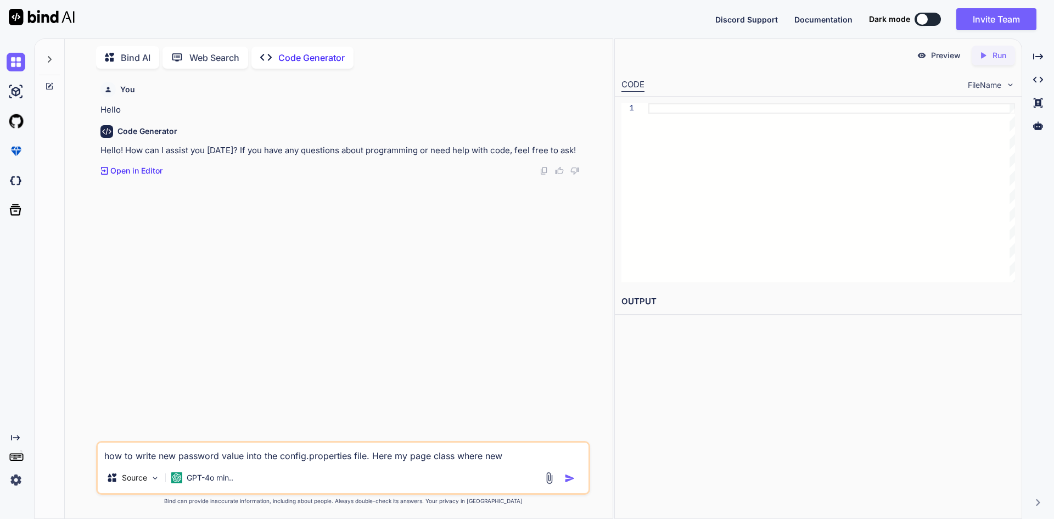
type textarea "how to write new password value into the config.properties file. Here my page c…"
paste textarea "package stepDefinitions; import java.util.Properties; import org.openqa.seleniu…"
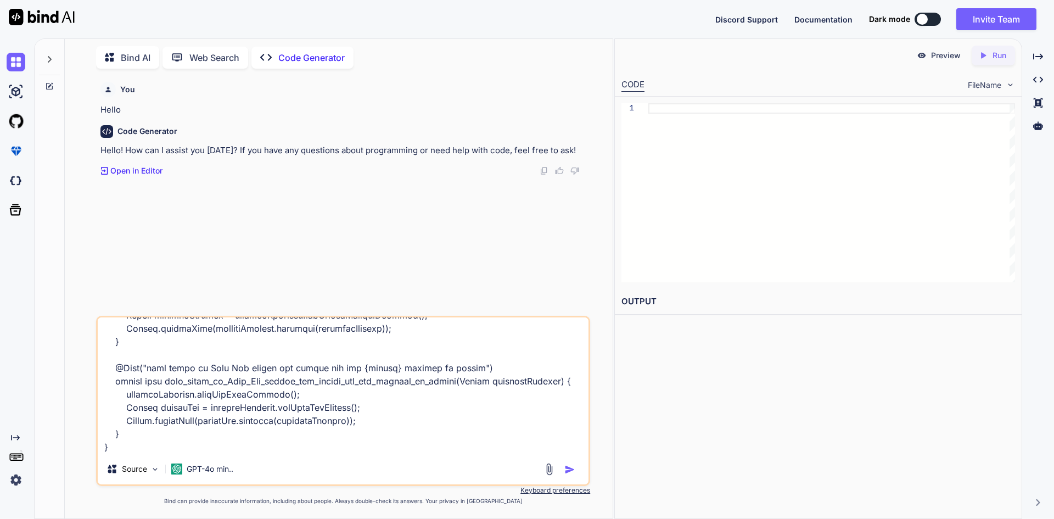
paste textarea "package AppHooks; import java.io.File; import java.io.IOException; import java.…"
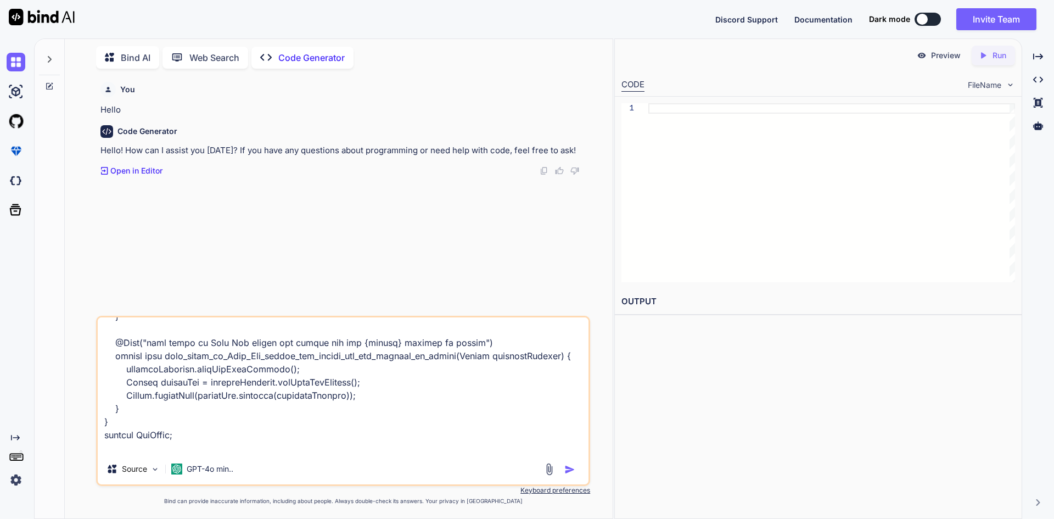
scroll to position [2004, 0]
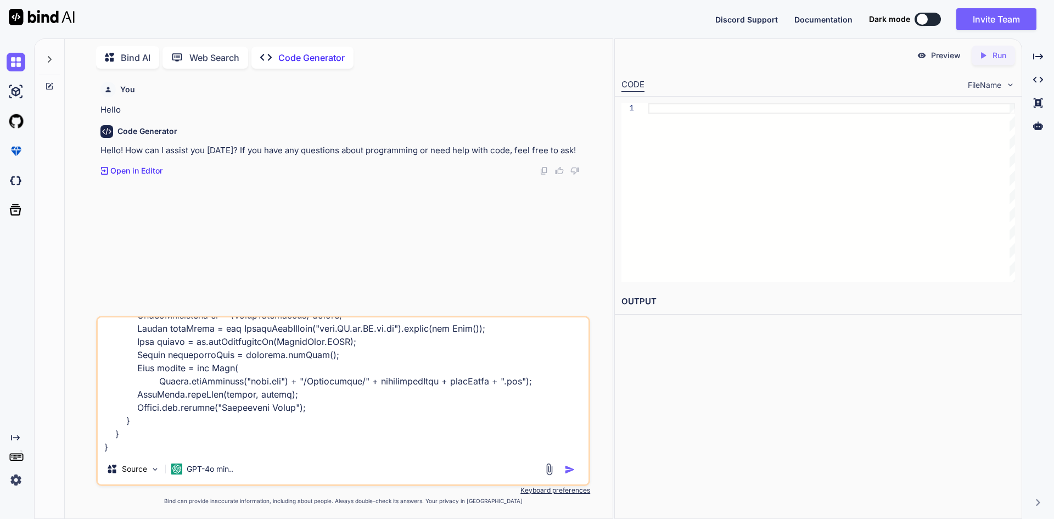
paste textarea "browser= chrome url= [URL][DOMAIN_NAME] username= [EMAIL_ADDRESS][DOMAIN_NAME] …"
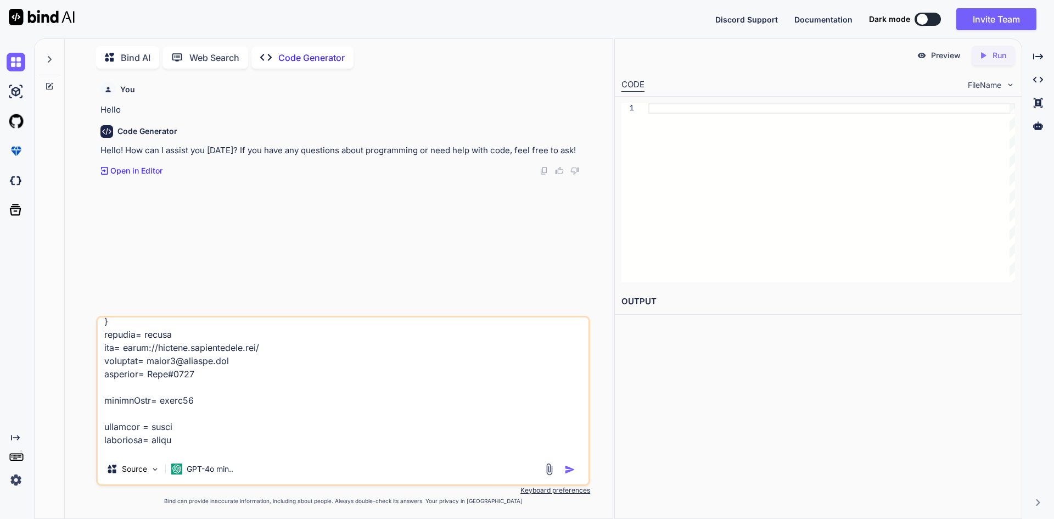
scroll to position [2164, 0]
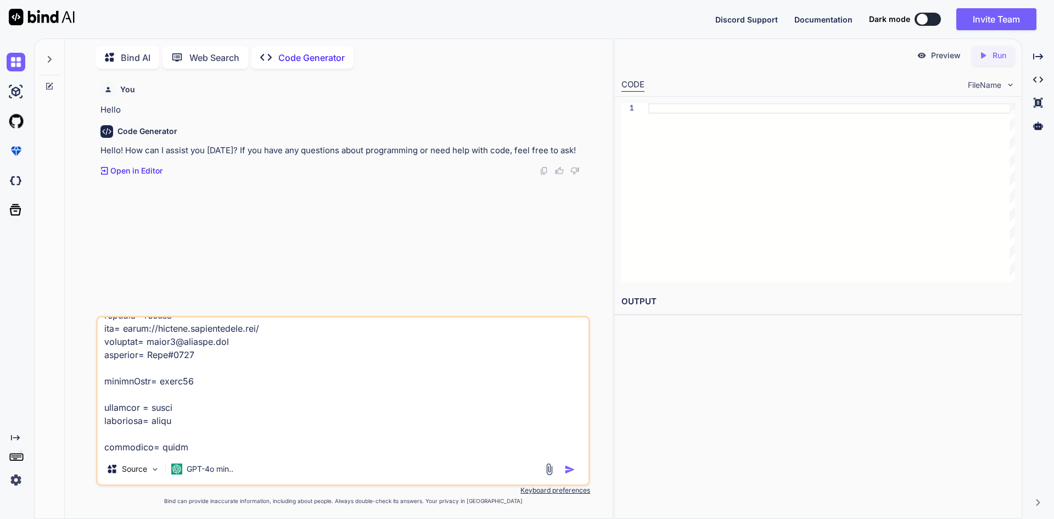
click at [180, 421] on textarea at bounding box center [343, 385] width 491 height 136
click at [139, 429] on textarea at bounding box center [343, 385] width 491 height 136
paste textarea "package com.qa.cannabislife.factory; import java.io.FileInputStream; import jav…"
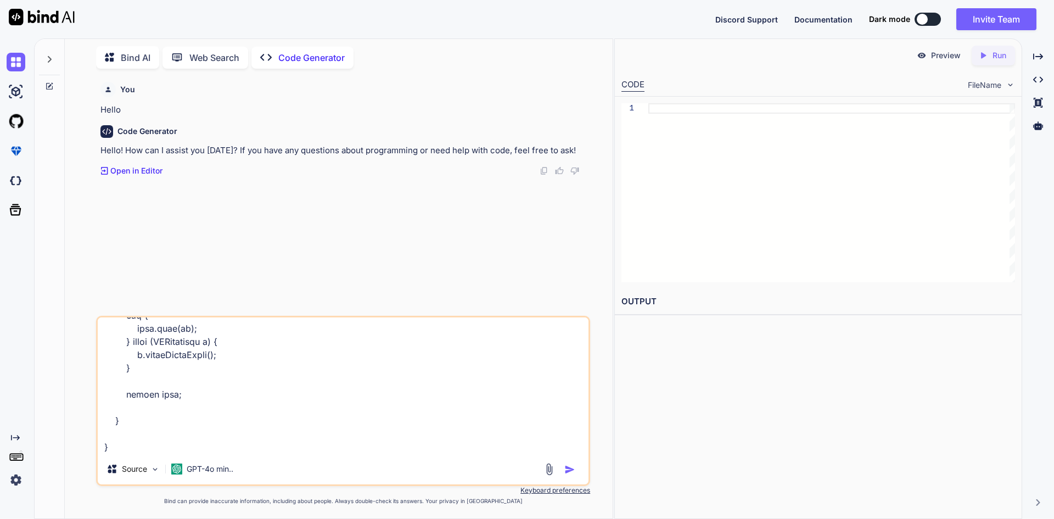
scroll to position [3772, 0]
click at [567, 466] on img "button" at bounding box center [570, 469] width 11 height 11
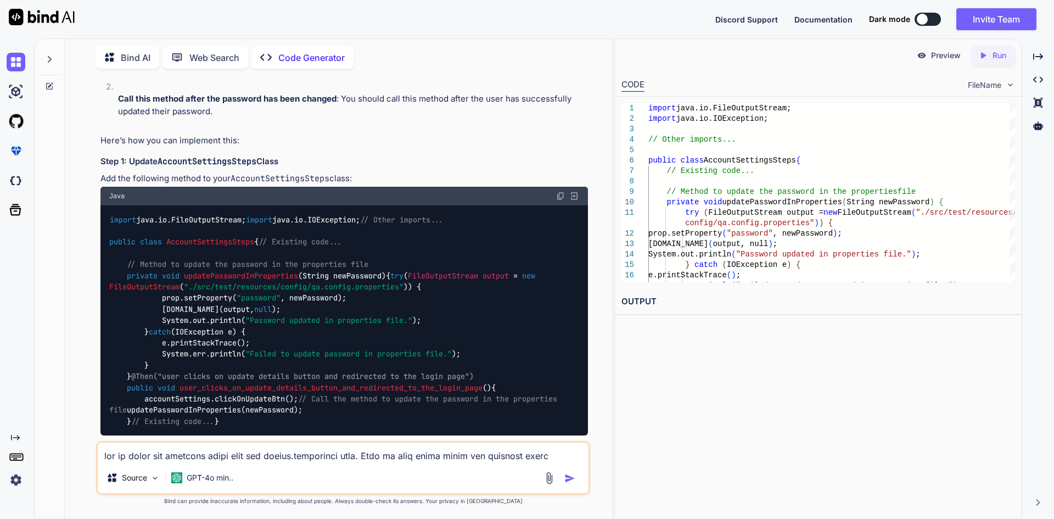
scroll to position [1054, 0]
click at [560, 192] on img at bounding box center [560, 196] width 9 height 9
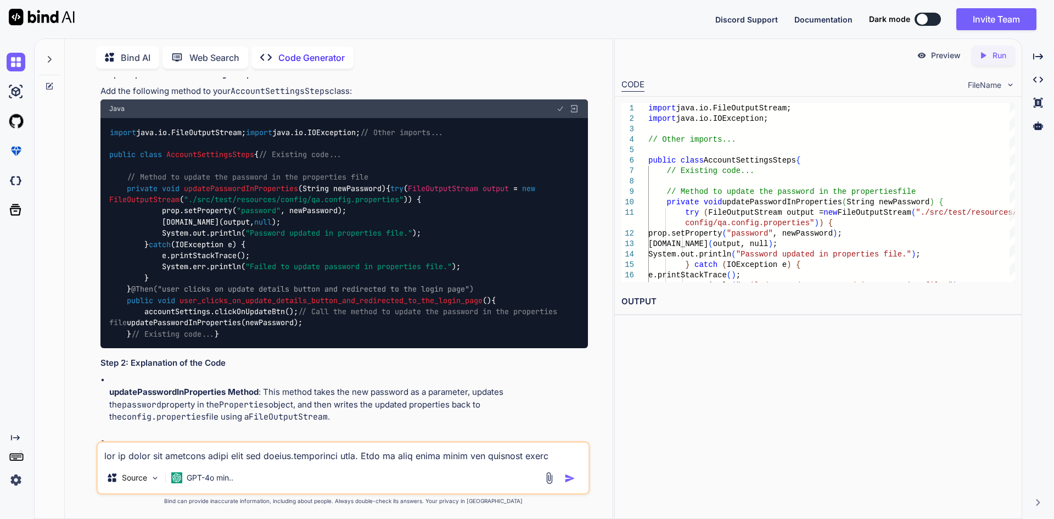
scroll to position [1328, 0]
